Goal: Task Accomplishment & Management: Complete application form

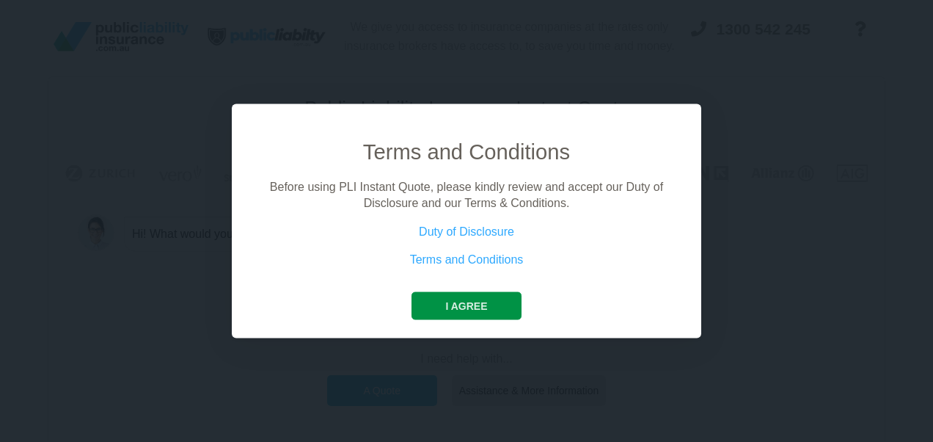
click at [468, 312] on button "I agree" at bounding box center [466, 305] width 109 height 28
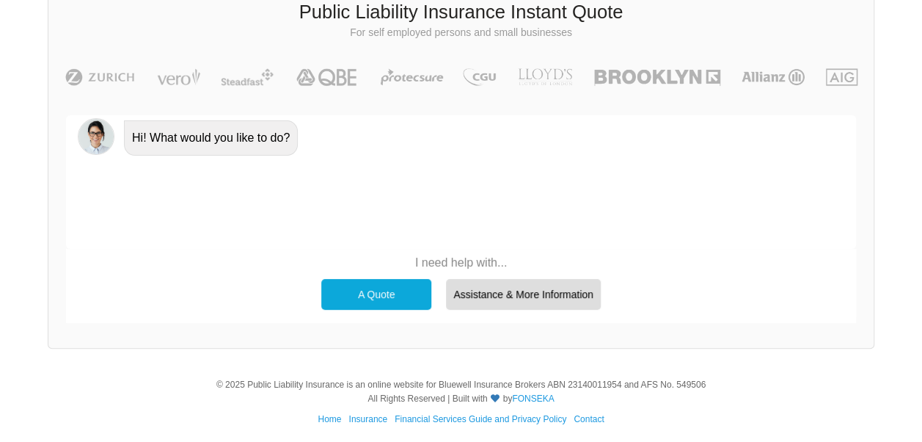
scroll to position [101, 0]
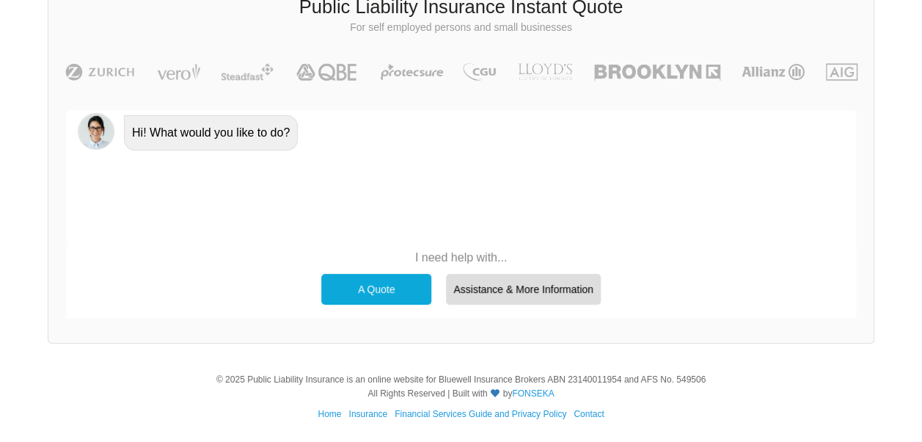
click at [371, 288] on div "A Quote" at bounding box center [376, 289] width 110 height 31
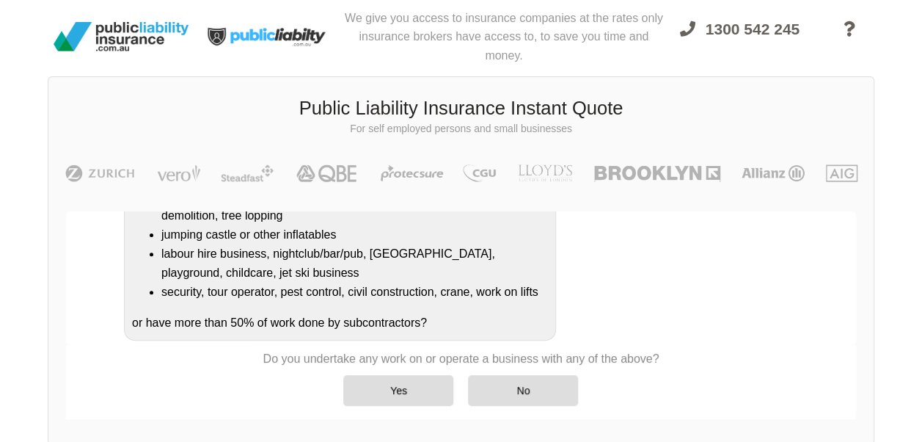
scroll to position [324, 0]
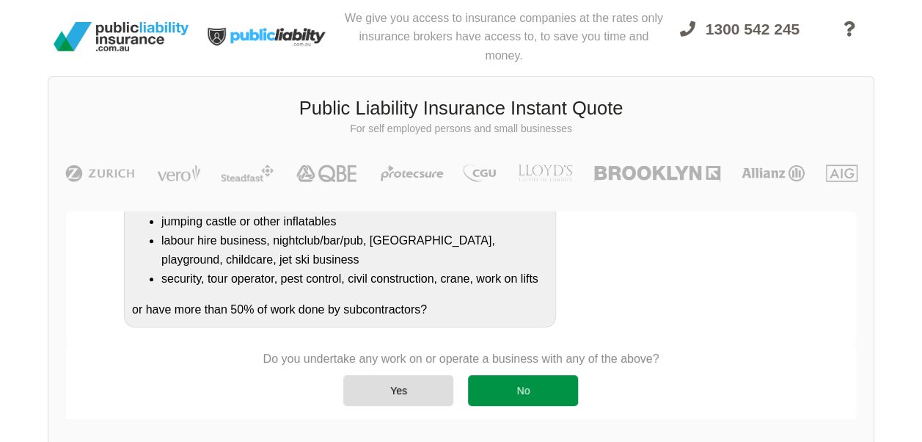
click at [544, 386] on div "No" at bounding box center [523, 390] width 110 height 31
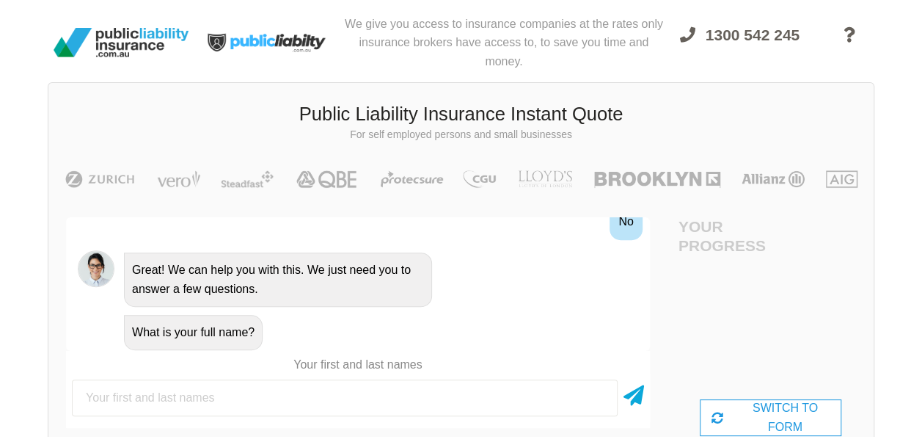
scroll to position [0, 0]
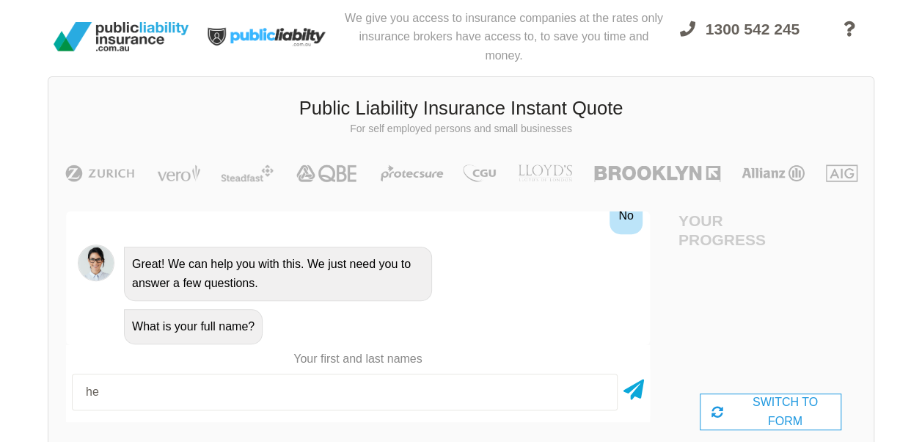
type input "h"
type input "[PERSON_NAME]"
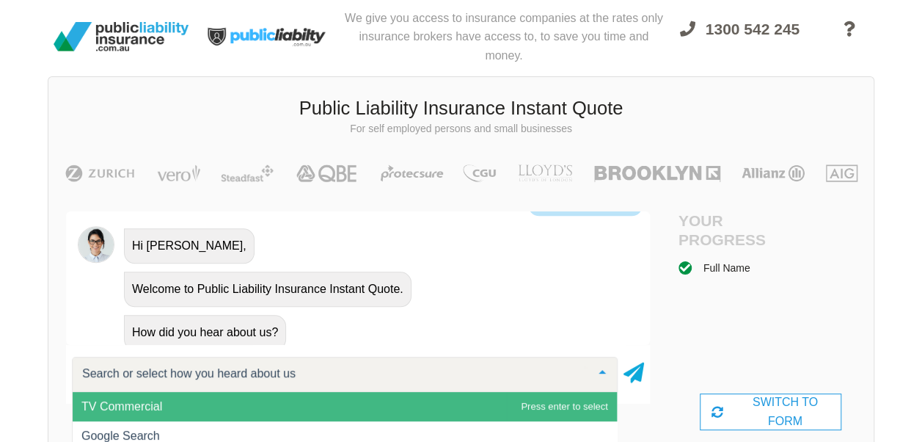
scroll to position [763, 0]
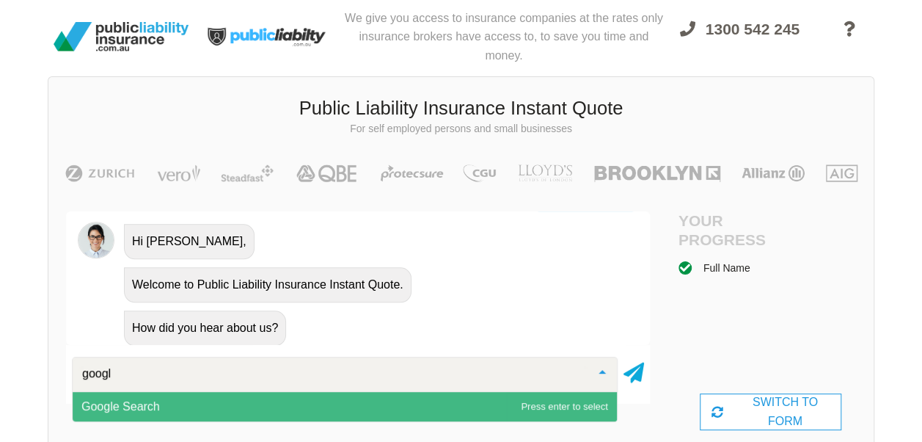
type input "google"
click at [170, 403] on span "Google Search" at bounding box center [345, 406] width 544 height 29
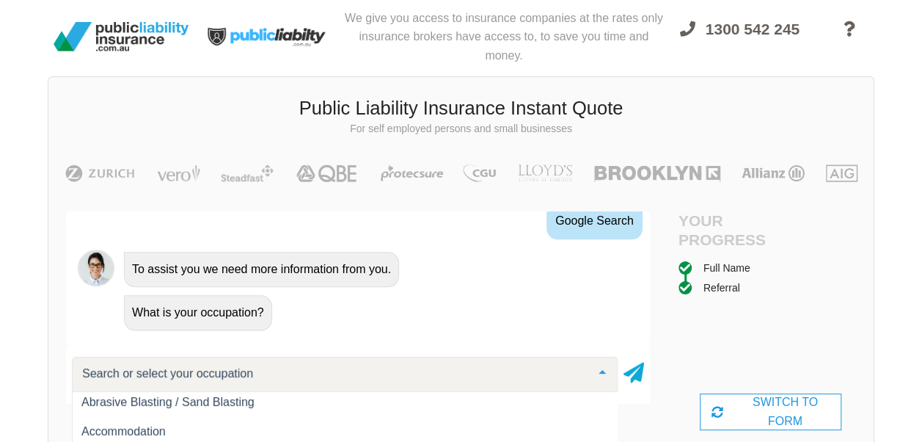
scroll to position [0, 0]
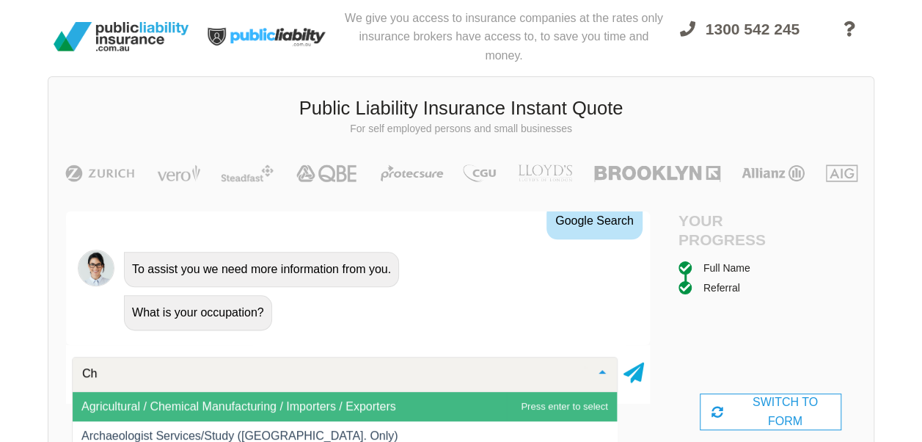
type input "C"
type input "N"
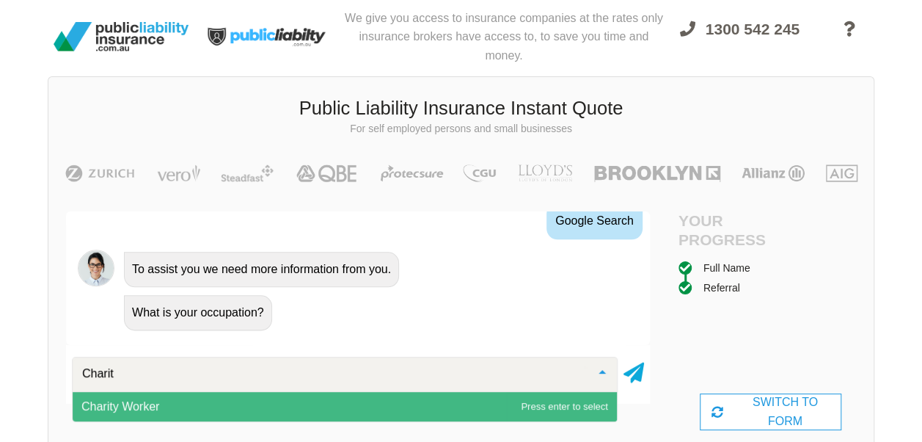
type input "Charity"
click at [141, 408] on span "Charity Worker" at bounding box center [120, 406] width 78 height 12
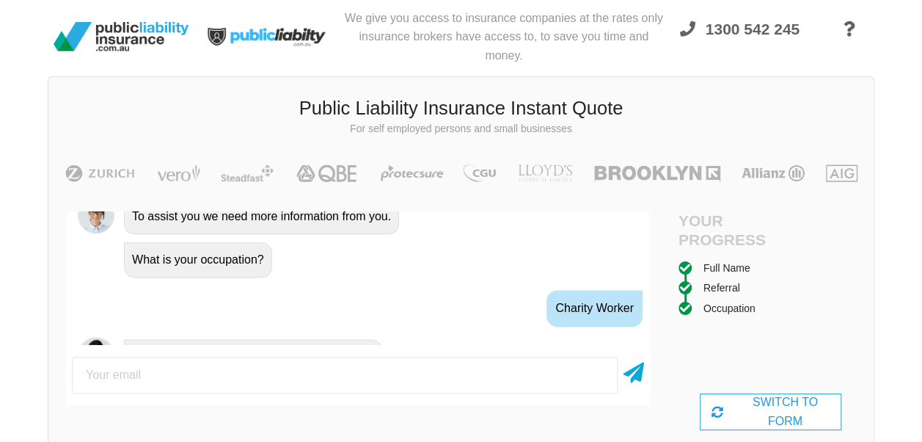
scroll to position [999, 0]
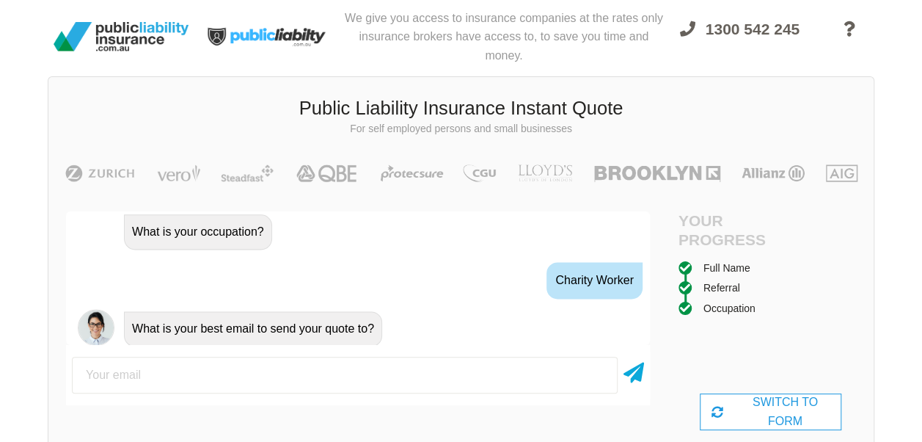
click at [137, 364] on input "email" at bounding box center [345, 375] width 546 height 37
type input "[EMAIL_ADDRESS][DOMAIN_NAME]"
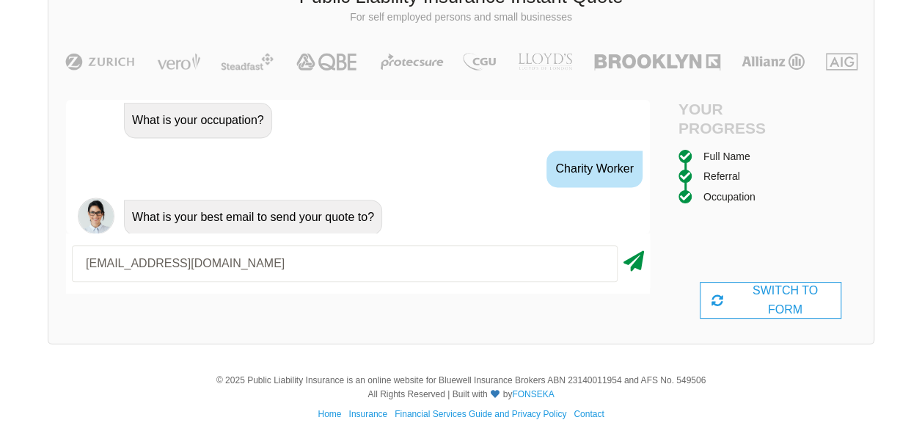
click at [638, 266] on icon at bounding box center [634, 258] width 21 height 26
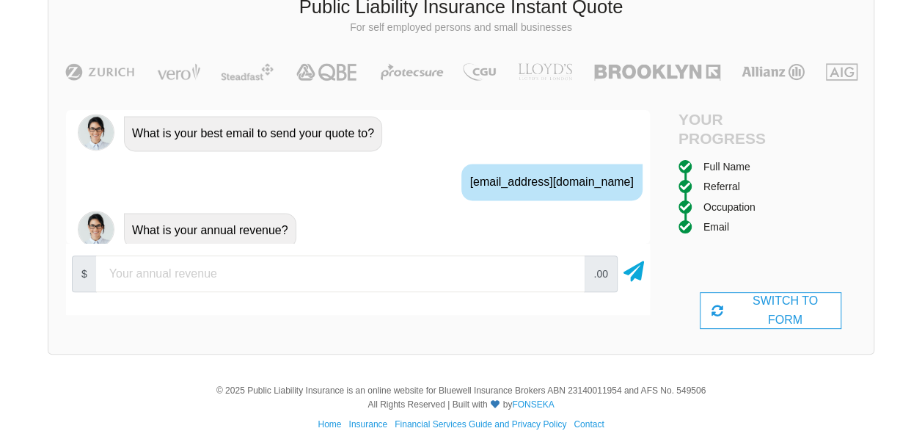
scroll to position [1095, 0]
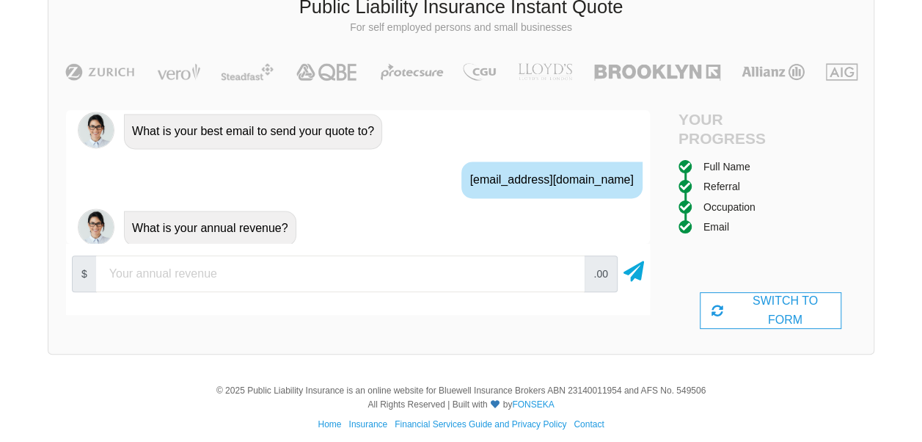
click at [174, 276] on input "number" at bounding box center [340, 273] width 489 height 37
click at [636, 271] on icon at bounding box center [634, 268] width 21 height 26
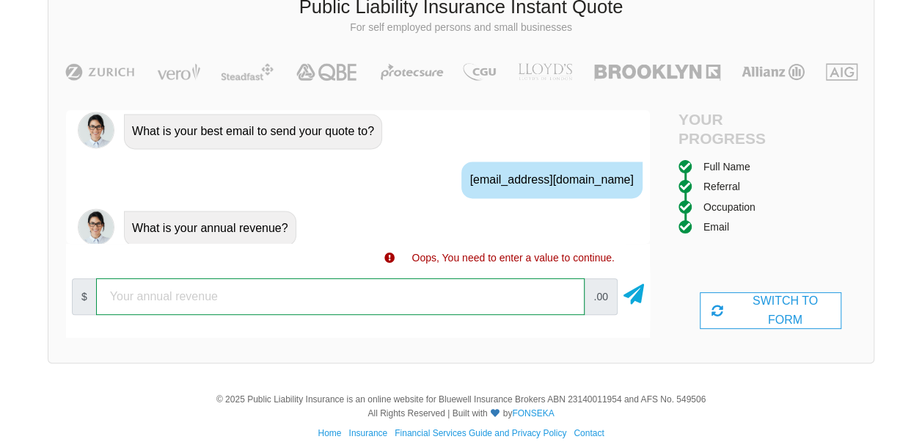
click at [329, 289] on input "number" at bounding box center [340, 296] width 489 height 37
drag, startPoint x: 178, startPoint y: 298, endPoint x: 41, endPoint y: 289, distance: 136.7
click at [43, 295] on div "We give you access to insurance companies at the rates only insurance brokers h…" at bounding box center [461, 138] width 922 height 479
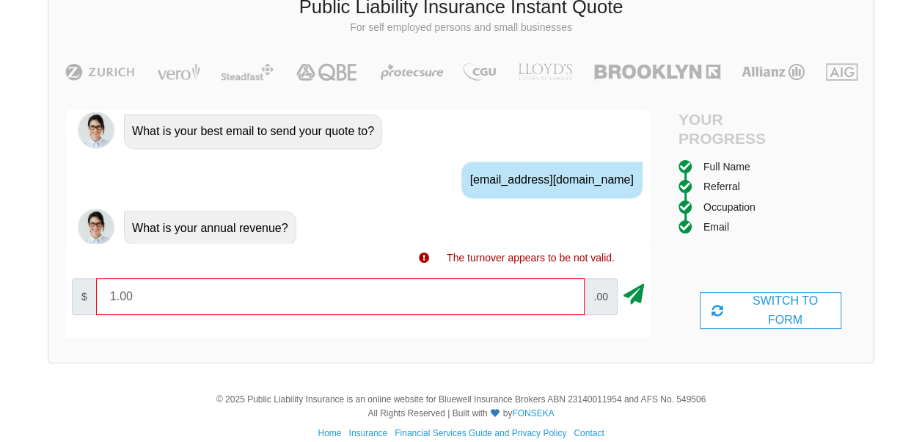
click at [626, 293] on icon at bounding box center [634, 291] width 21 height 26
click at [635, 296] on icon at bounding box center [634, 291] width 21 height 26
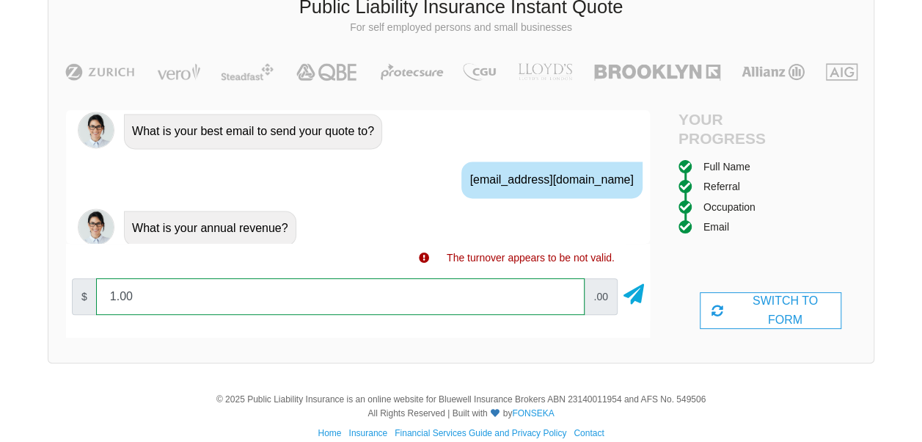
drag, startPoint x: 140, startPoint y: 296, endPoint x: 75, endPoint y: 296, distance: 65.3
click at [76, 296] on div "$ 1.00 .00" at bounding box center [358, 296] width 584 height 48
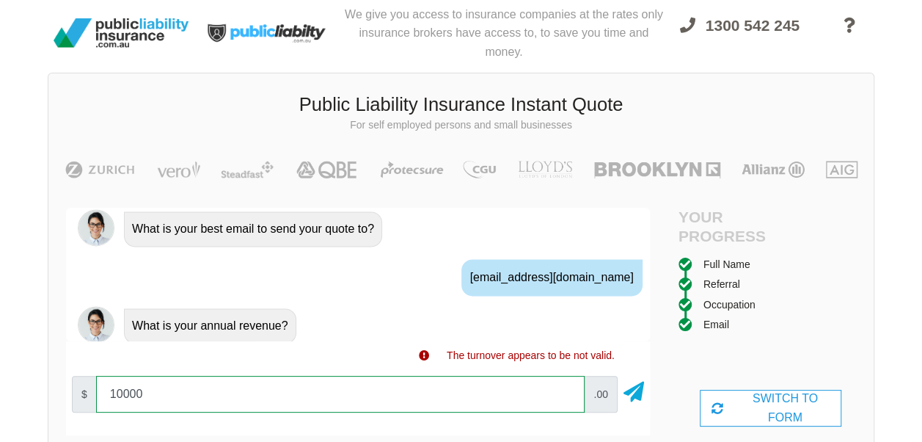
scroll to position [0, 0]
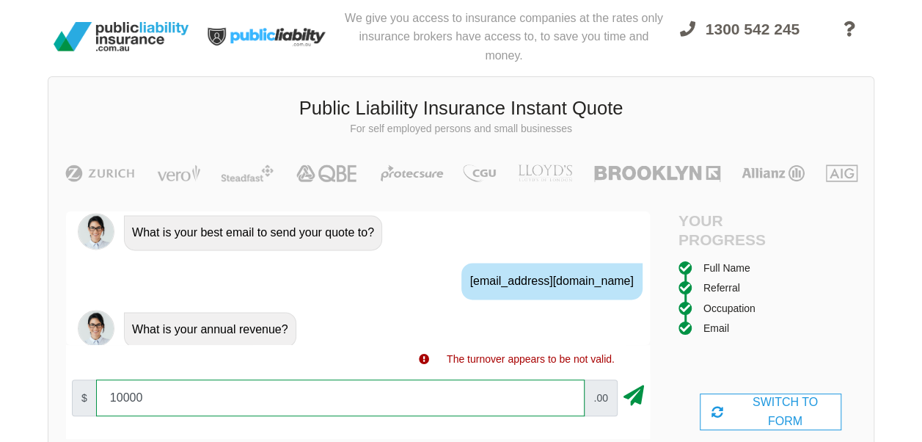
type input "10000"
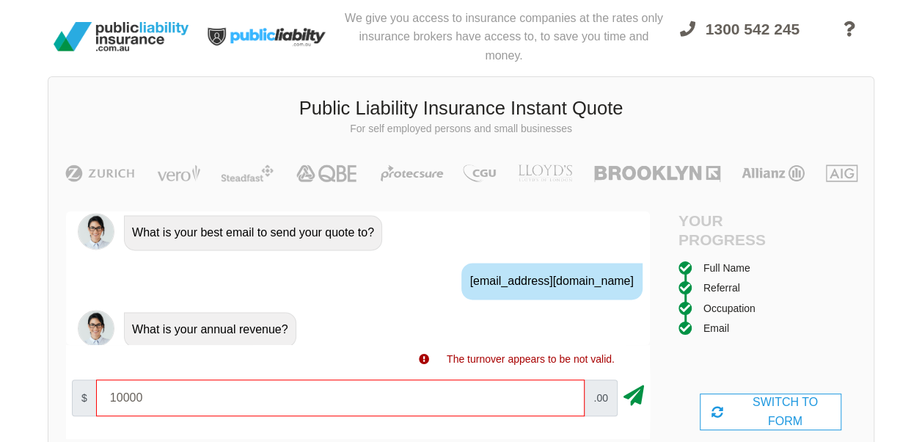
click at [638, 395] on icon at bounding box center [634, 392] width 21 height 26
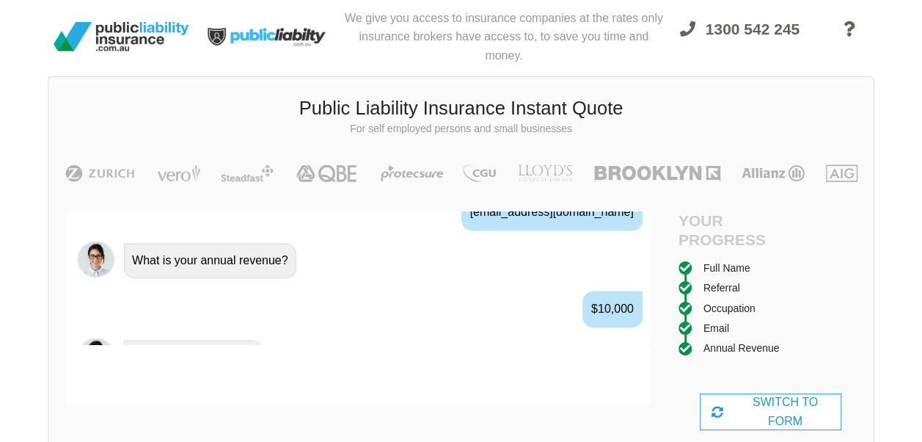
scroll to position [1191, 0]
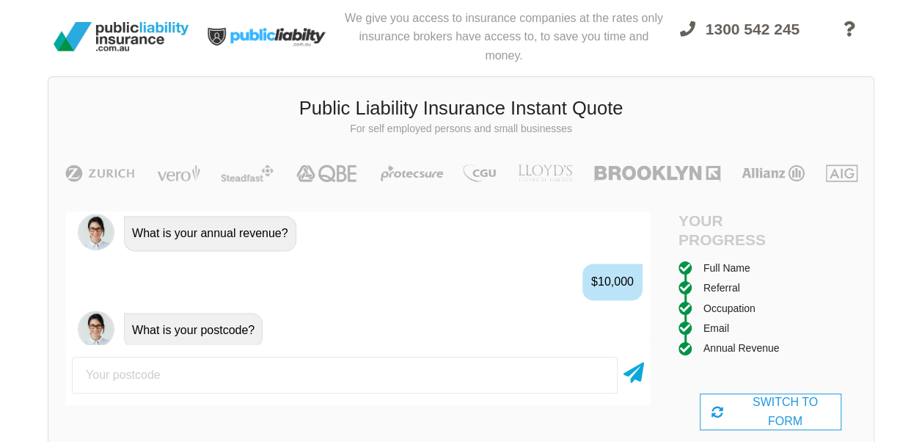
click at [191, 368] on input "number" at bounding box center [345, 375] width 546 height 37
type input "6208"
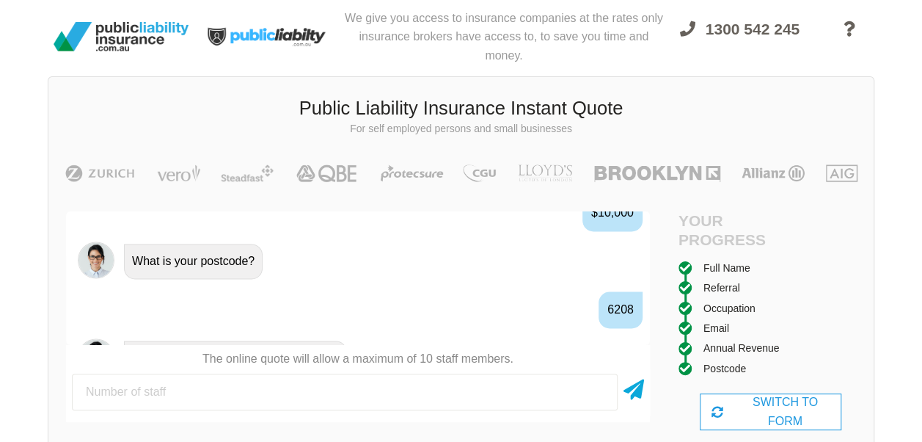
scroll to position [1288, 0]
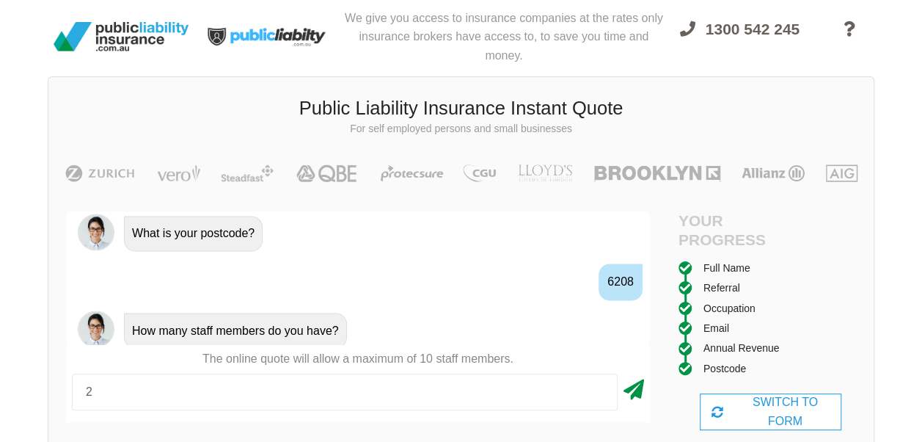
type input "2"
click at [635, 393] on icon at bounding box center [634, 386] width 21 height 26
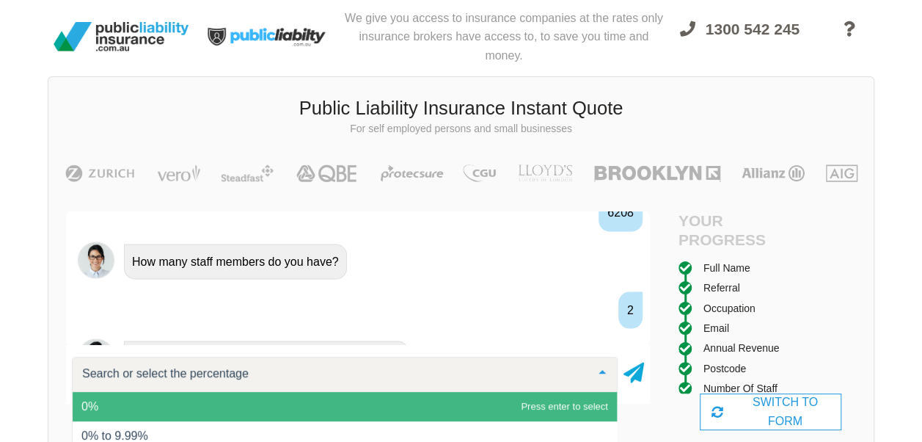
scroll to position [1384, 0]
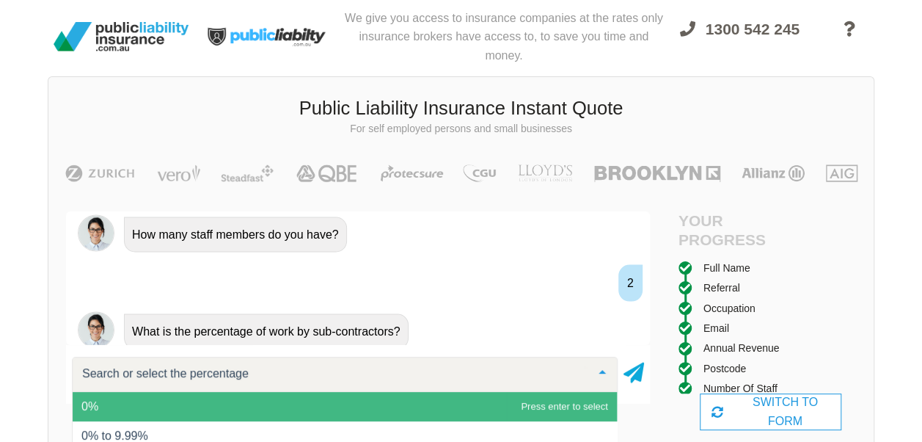
click at [89, 403] on span "0%" at bounding box center [89, 406] width 17 height 12
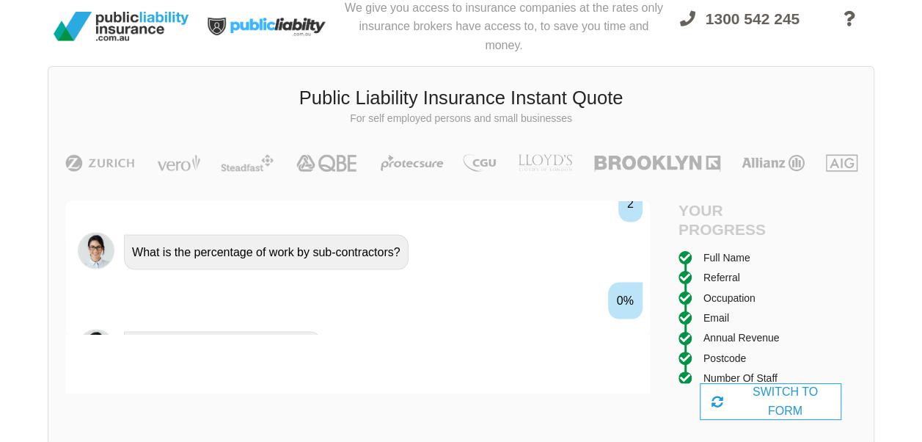
scroll to position [1480, 0]
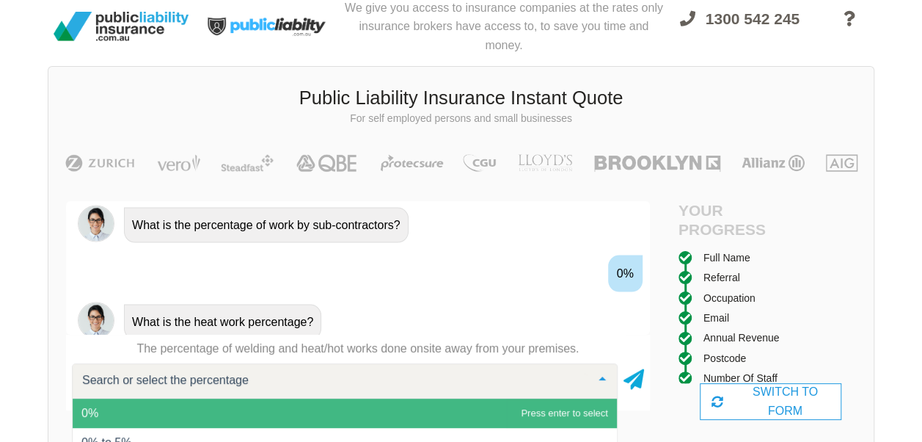
type input "0"
click at [241, 403] on span "0%" at bounding box center [345, 412] width 544 height 29
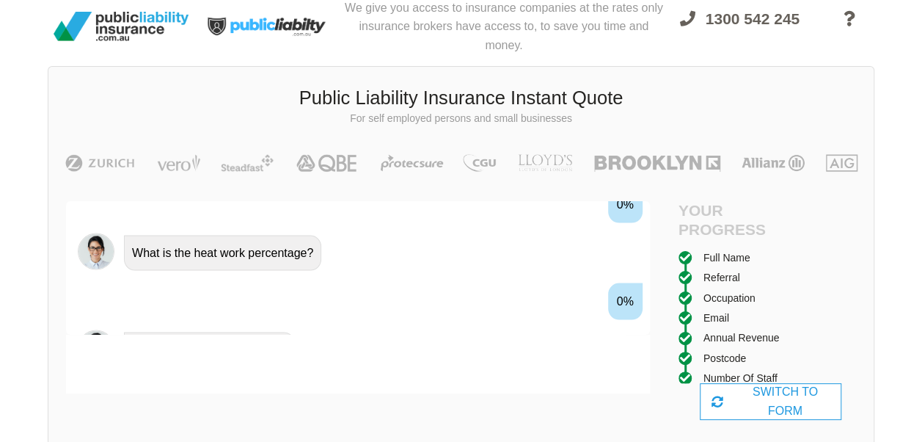
scroll to position [1577, 0]
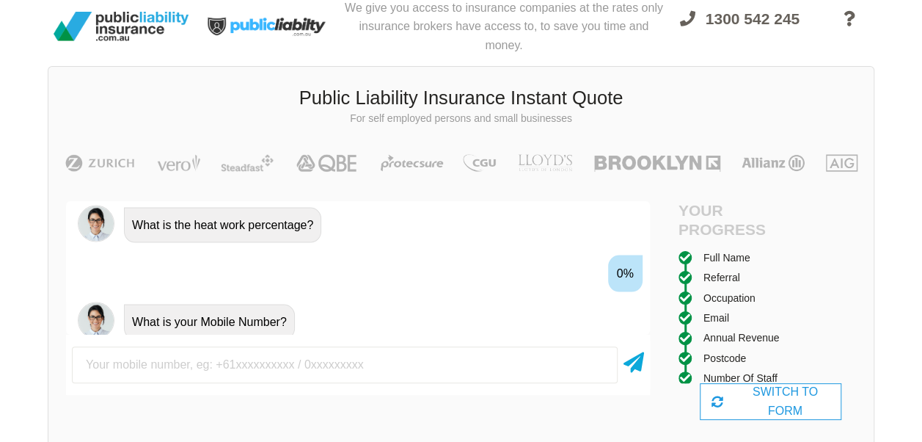
click at [136, 365] on input "text" at bounding box center [345, 364] width 546 height 37
type input "0478589617"
click at [635, 362] on icon at bounding box center [634, 359] width 21 height 26
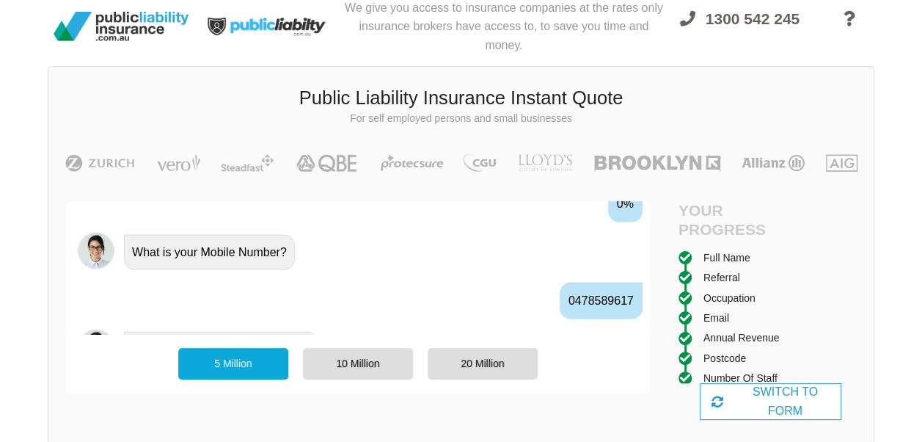
scroll to position [1673, 0]
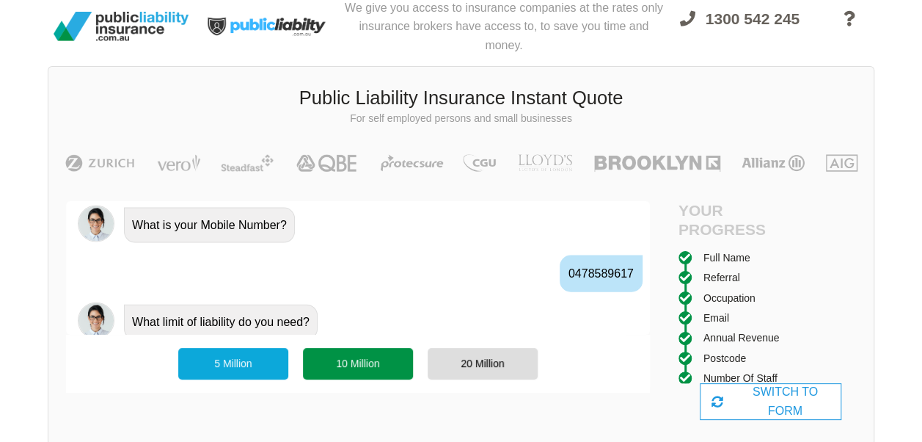
click at [363, 363] on div "10 Million" at bounding box center [358, 363] width 110 height 31
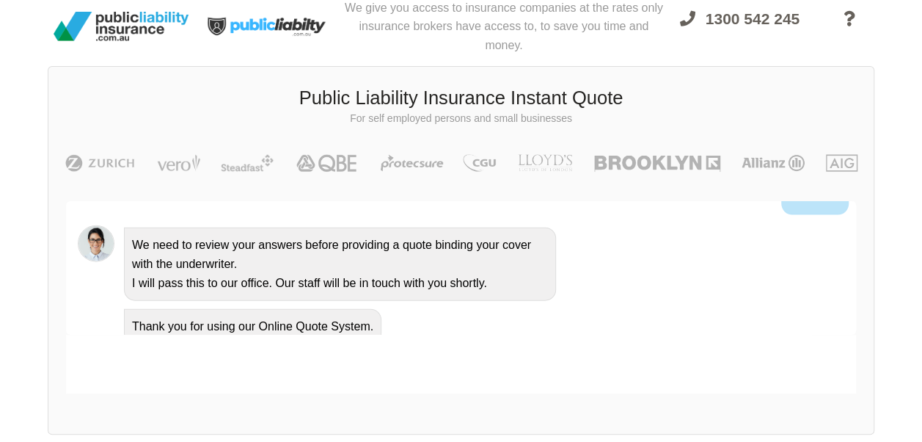
scroll to position [1716, 0]
